Goal: Information Seeking & Learning: Learn about a topic

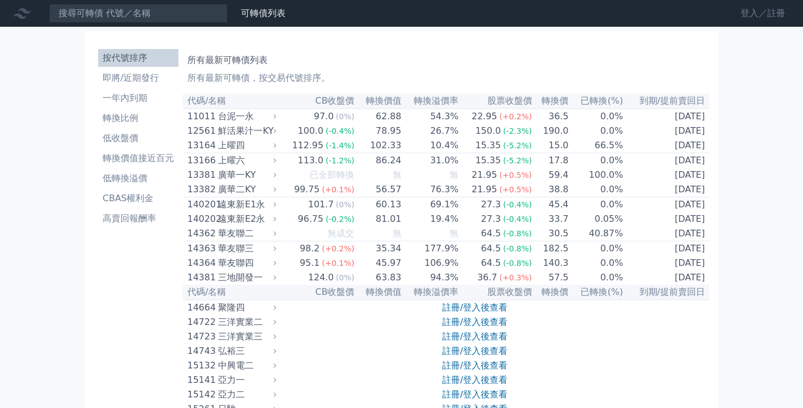
click at [759, 15] on link "登入／註冊" at bounding box center [763, 13] width 62 height 18
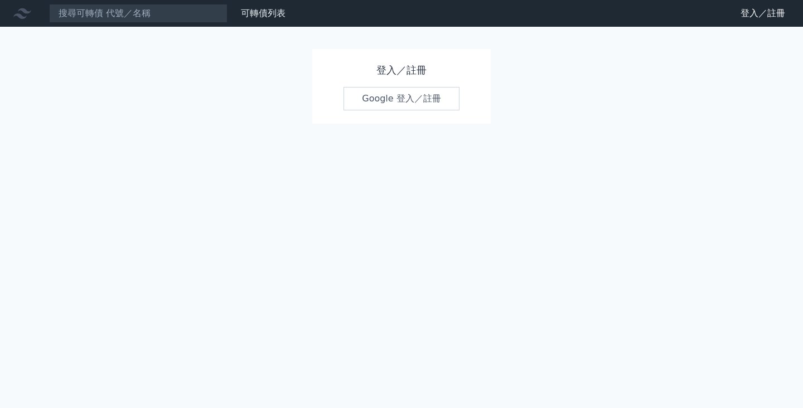
click at [407, 98] on link "Google 登入／註冊" at bounding box center [402, 98] width 116 height 23
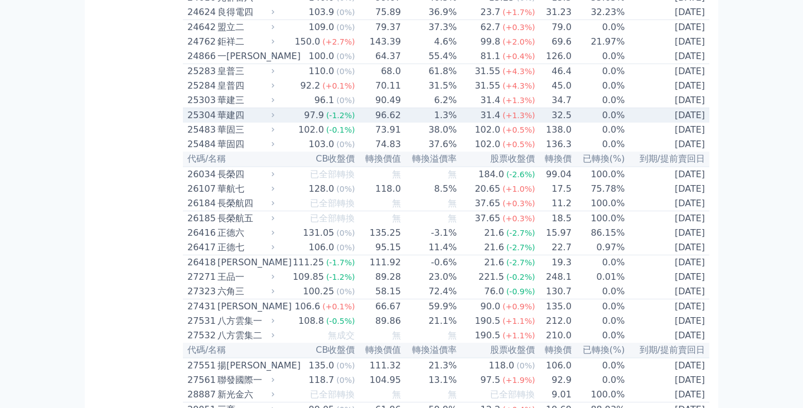
scroll to position [1270, 0]
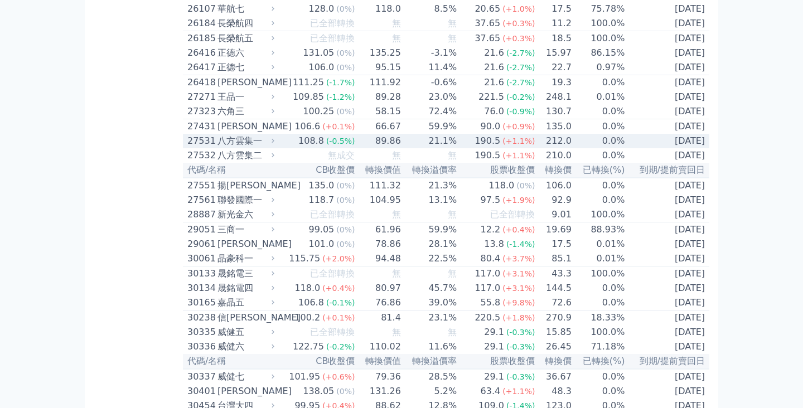
click at [277, 145] on icon at bounding box center [272, 140] width 7 height 7
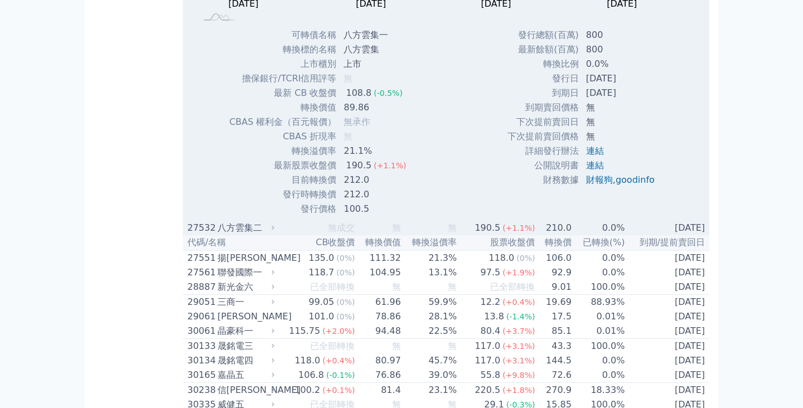
scroll to position [1555, 0]
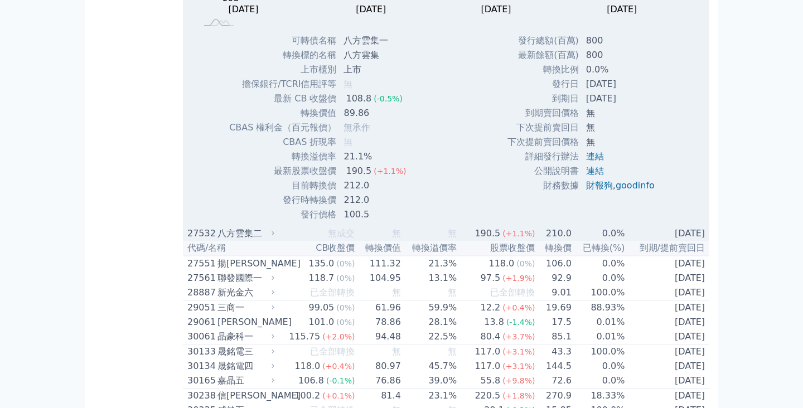
click at [272, 240] on div "八方雲集二" at bounding box center [245, 233] width 55 height 13
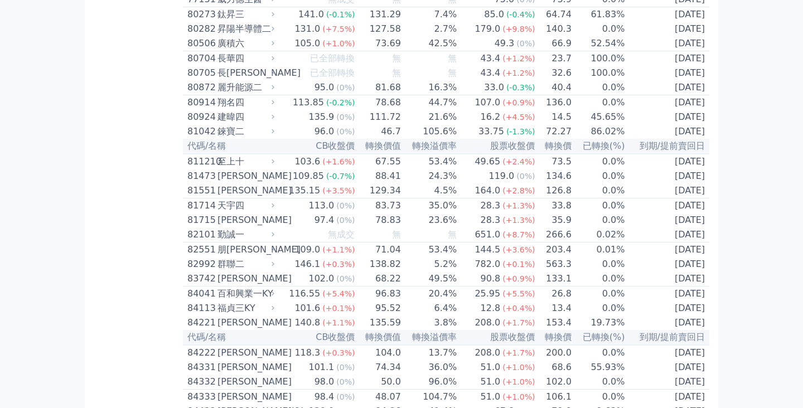
scroll to position [6423, 0]
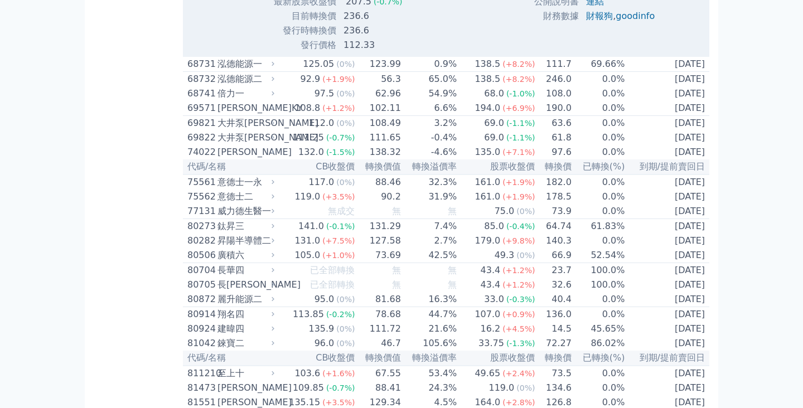
scroll to position [6565, 0]
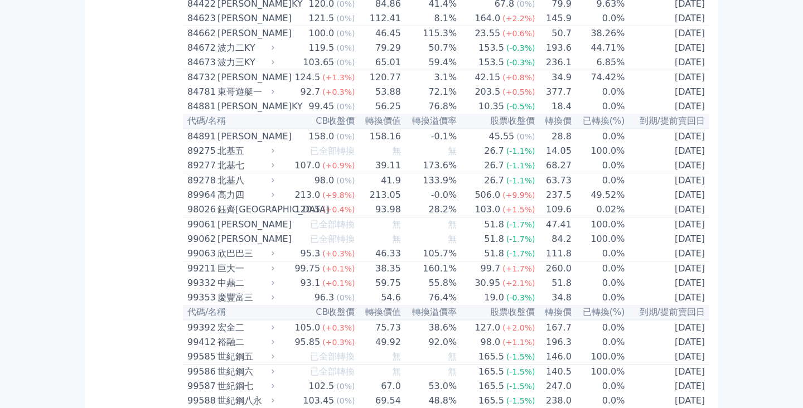
scroll to position [6824, 0]
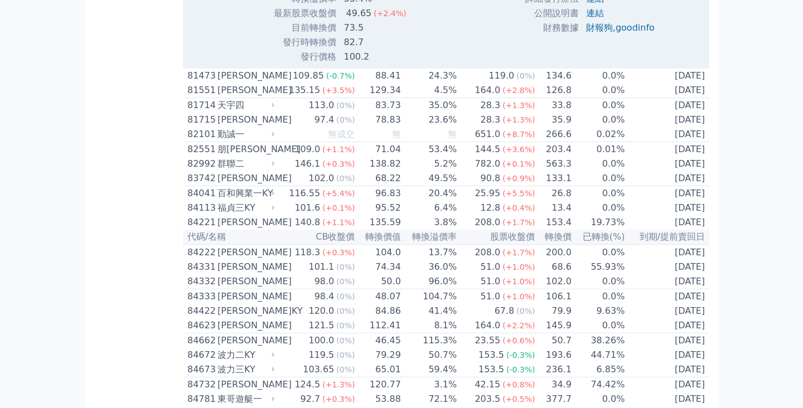
scroll to position [6884, 0]
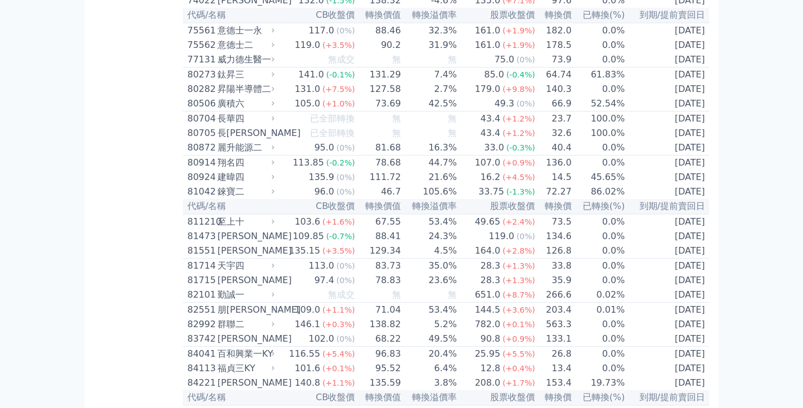
scroll to position [6359, 0]
